Goal: Transaction & Acquisition: Purchase product/service

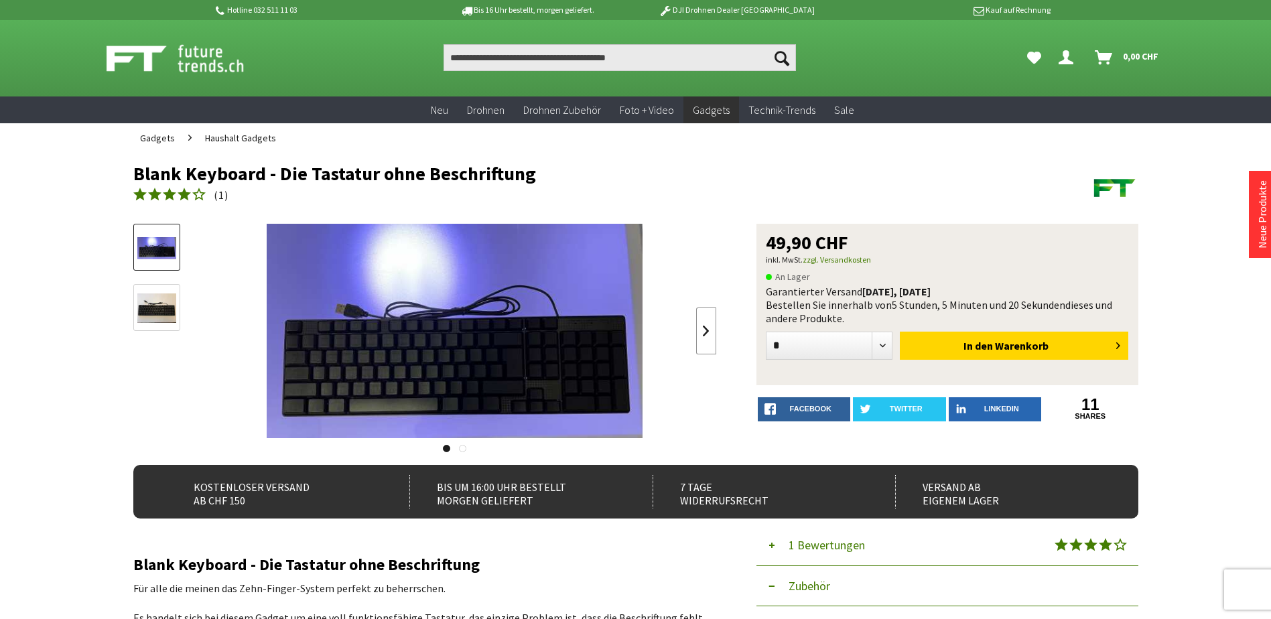
click at [702, 334] on link at bounding box center [706, 331] width 20 height 47
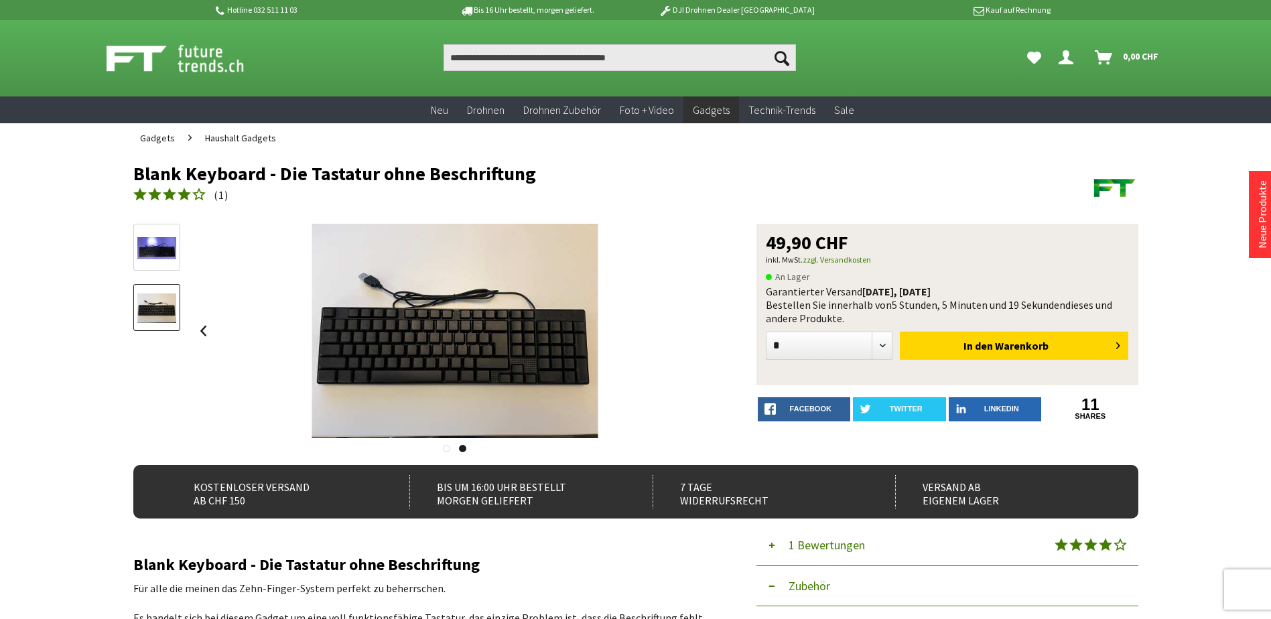
click at [702, 334] on div at bounding box center [455, 331] width 523 height 214
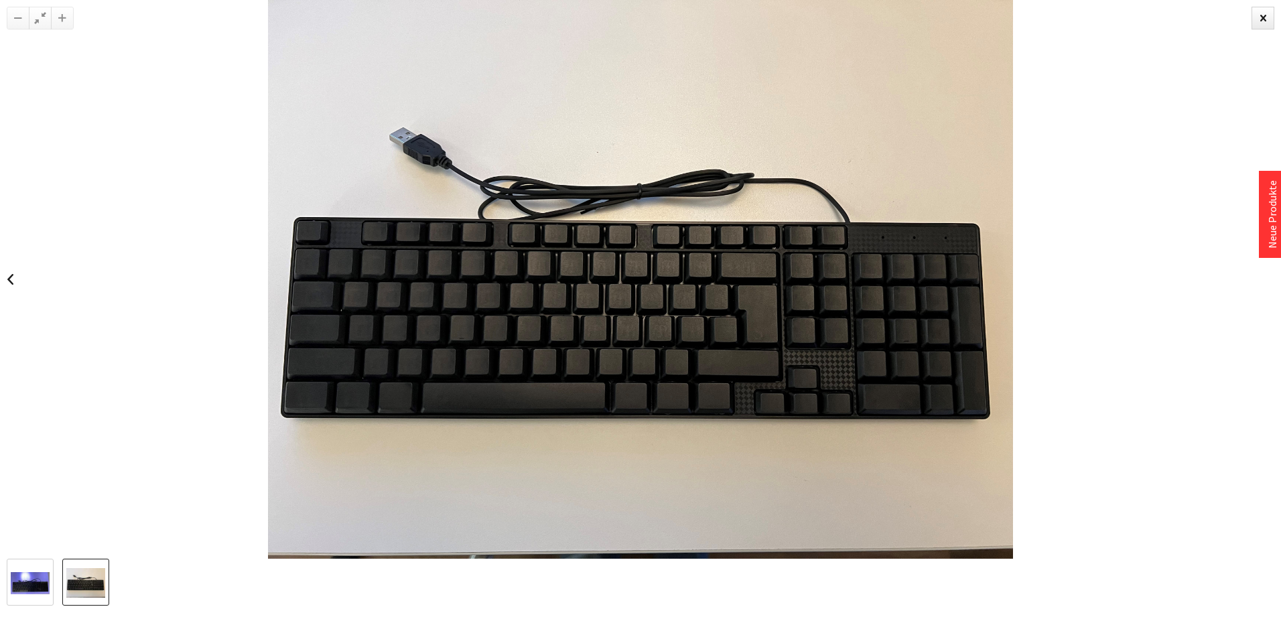
click at [1194, 213] on div at bounding box center [640, 279] width 1281 height 559
click at [1260, 25] on div at bounding box center [1263, 18] width 23 height 23
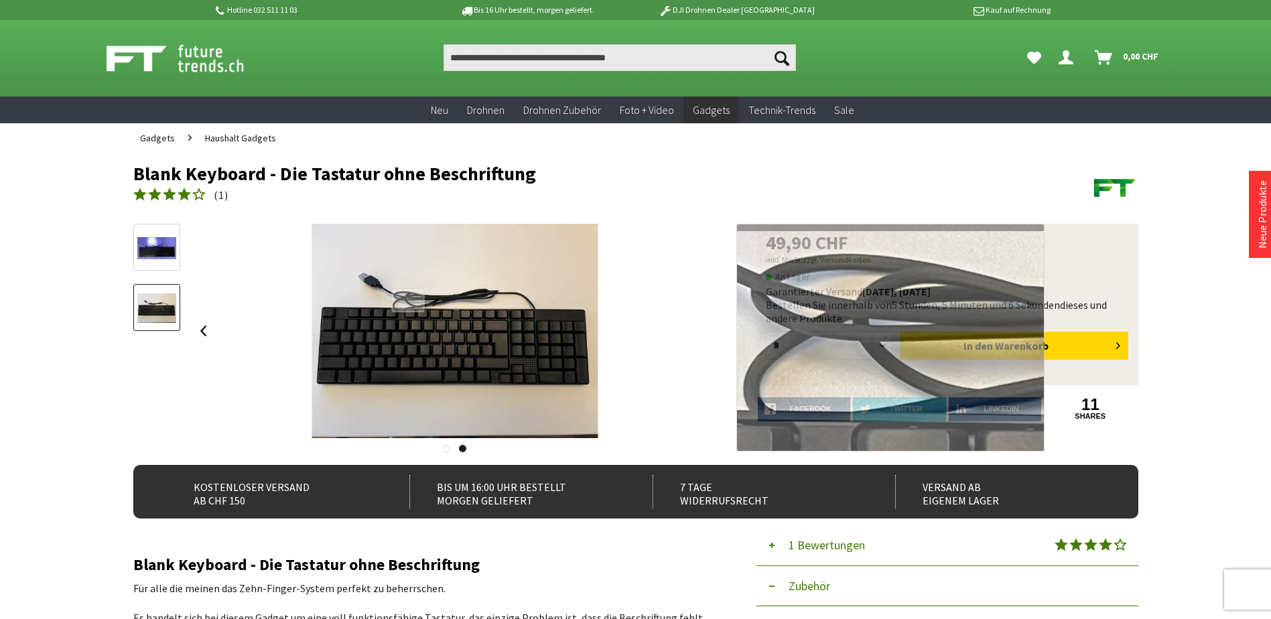
click at [408, 300] on div at bounding box center [408, 300] width 33 height 24
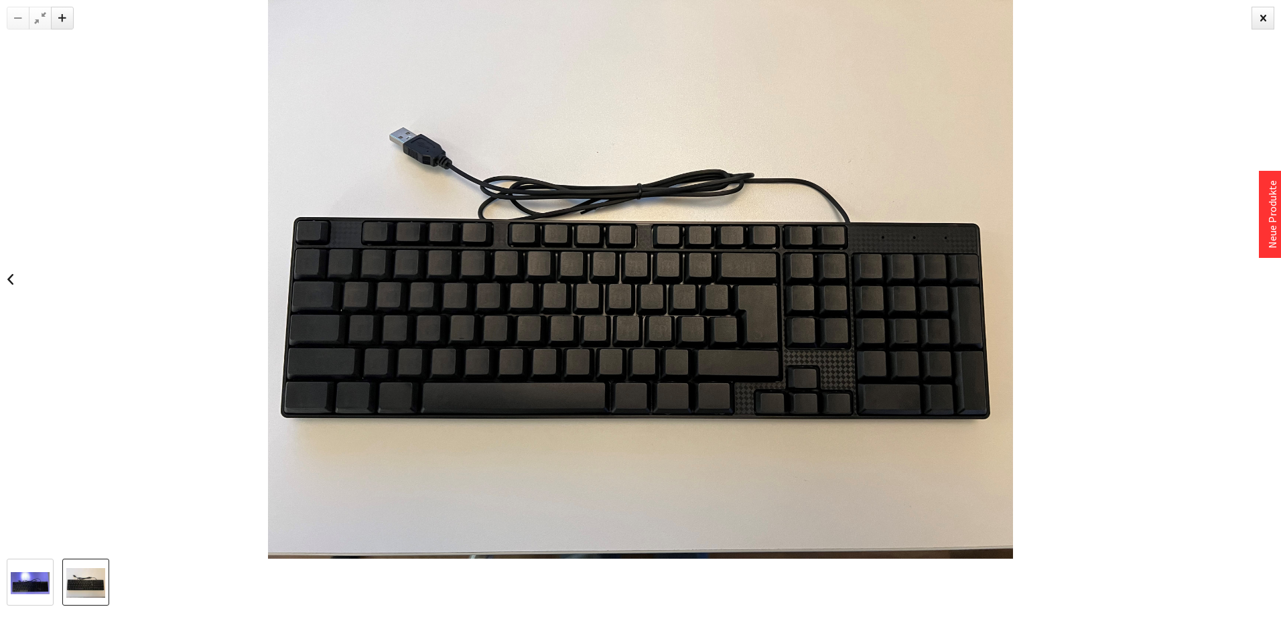
click at [76, 258] on div at bounding box center [640, 279] width 1281 height 559
click at [1263, 17] on div at bounding box center [1263, 18] width 23 height 23
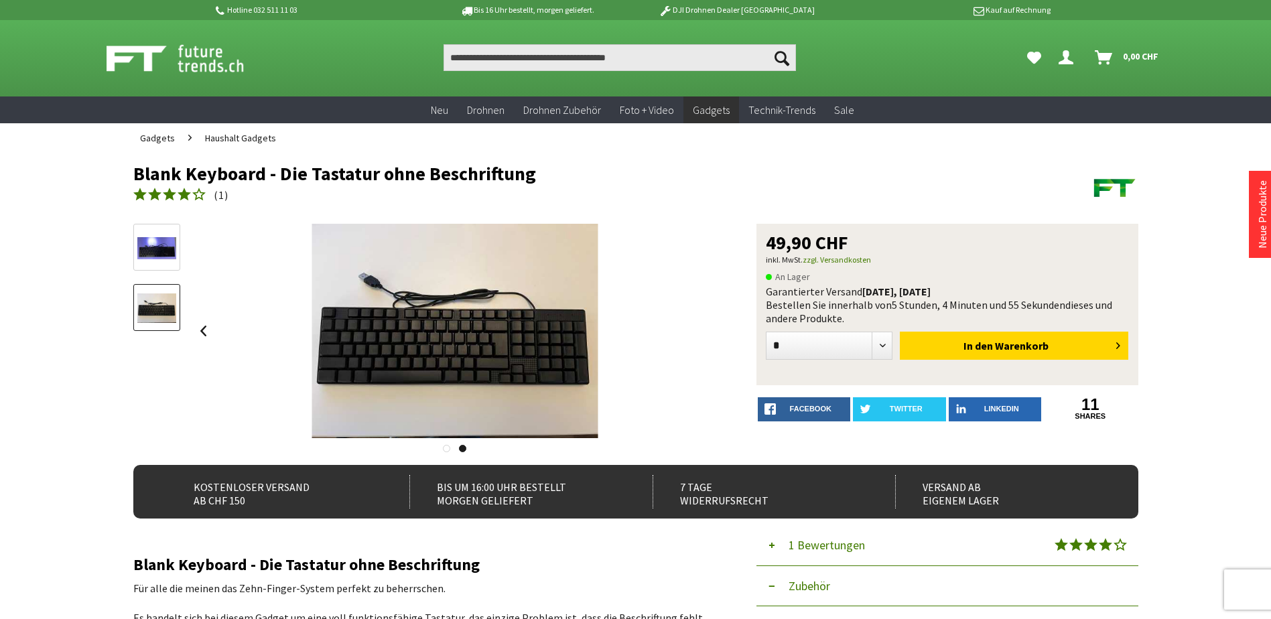
click at [145, 249] on img at bounding box center [156, 248] width 39 height 22
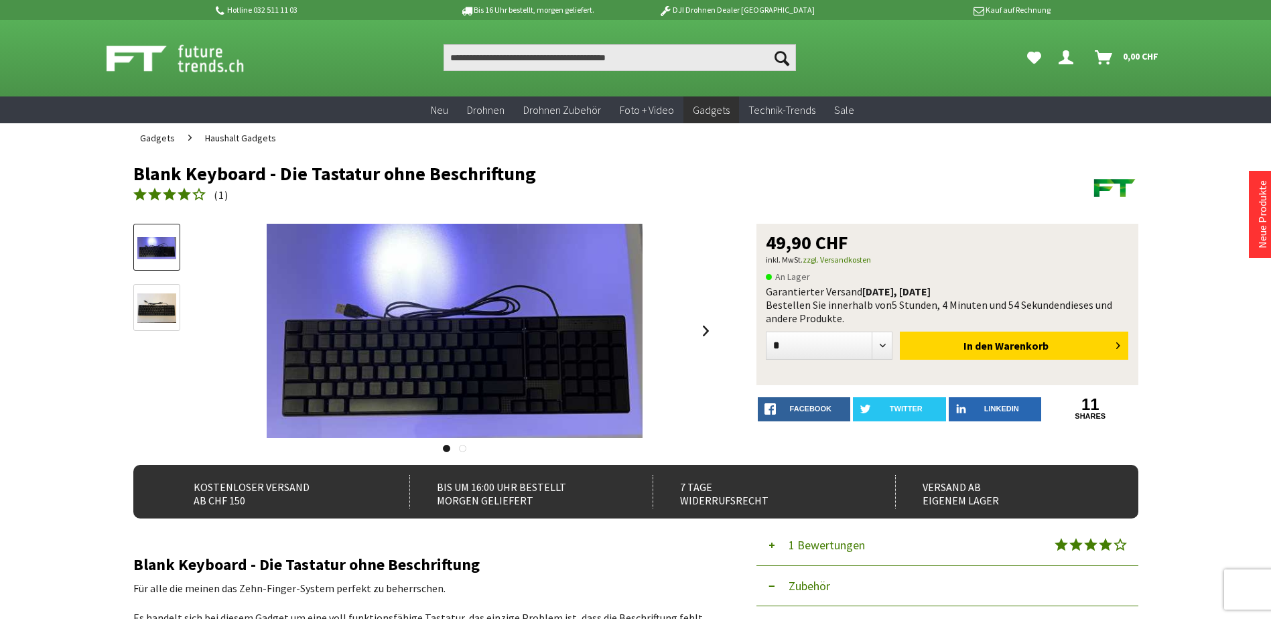
click at [149, 301] on img at bounding box center [156, 308] width 39 height 29
